Goal: Information Seeking & Learning: Learn about a topic

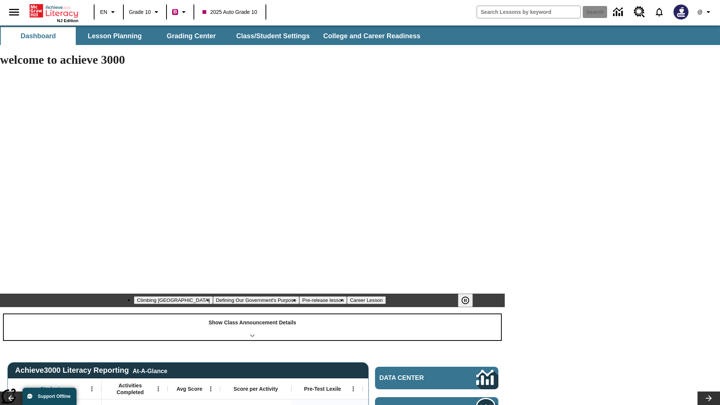
click at [252, 314] on div "Show Class Announcement Details" at bounding box center [252, 327] width 497 height 26
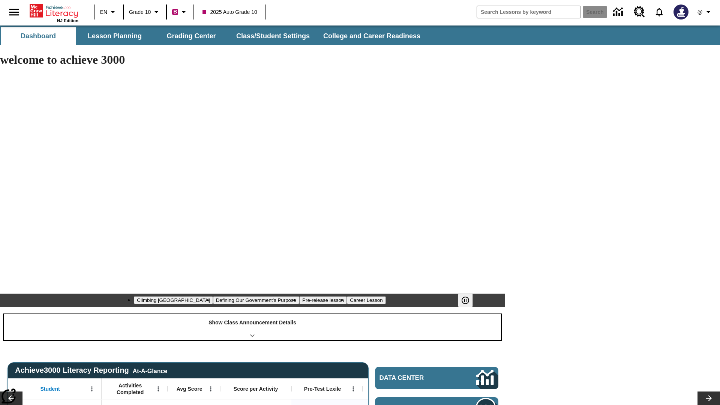
click at [252, 314] on div "Show Class Announcement Details" at bounding box center [252, 327] width 497 height 26
